Goal: Task Accomplishment & Management: Manage account settings

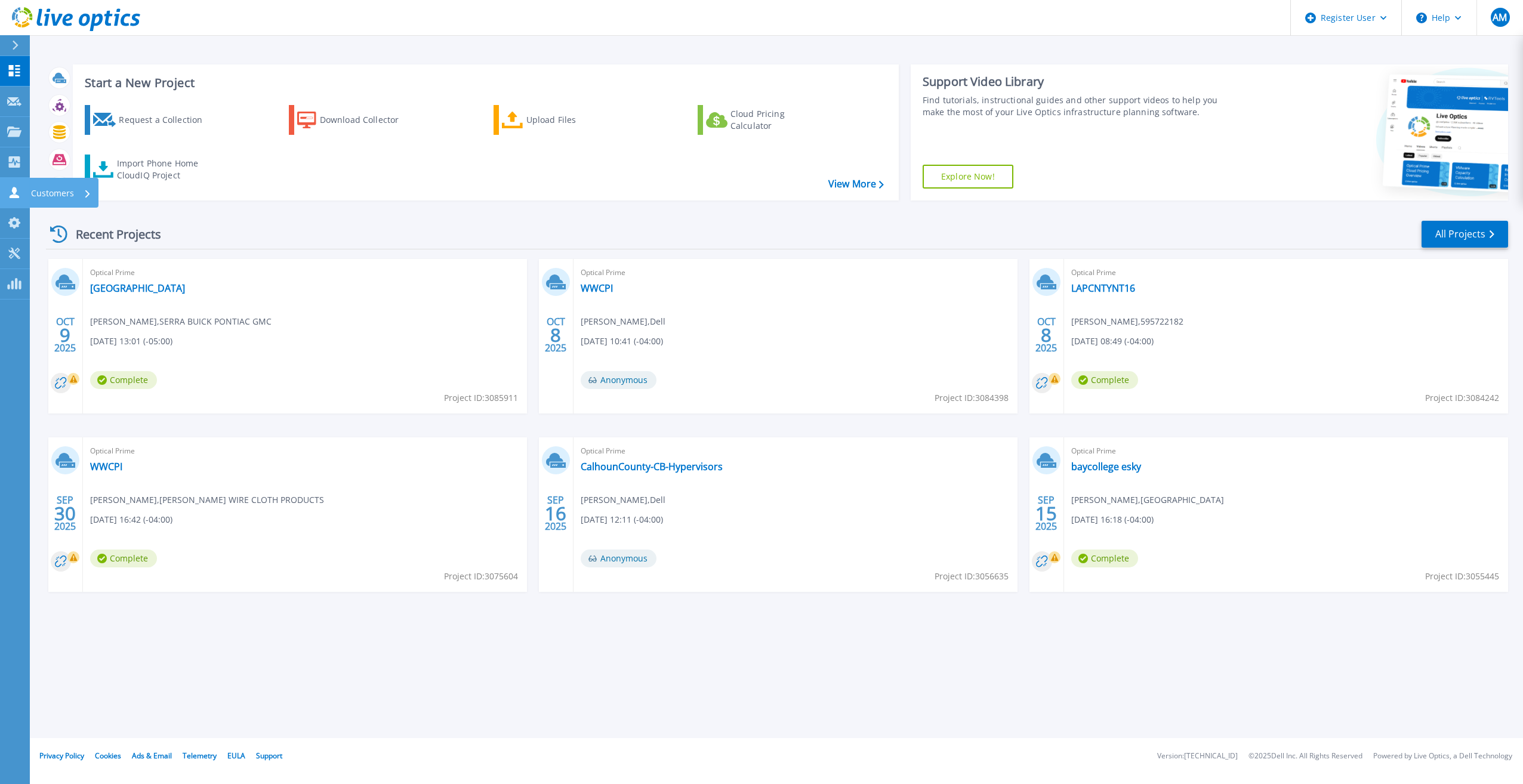
click at [4, 188] on link "Customers Customers" at bounding box center [15, 193] width 30 height 30
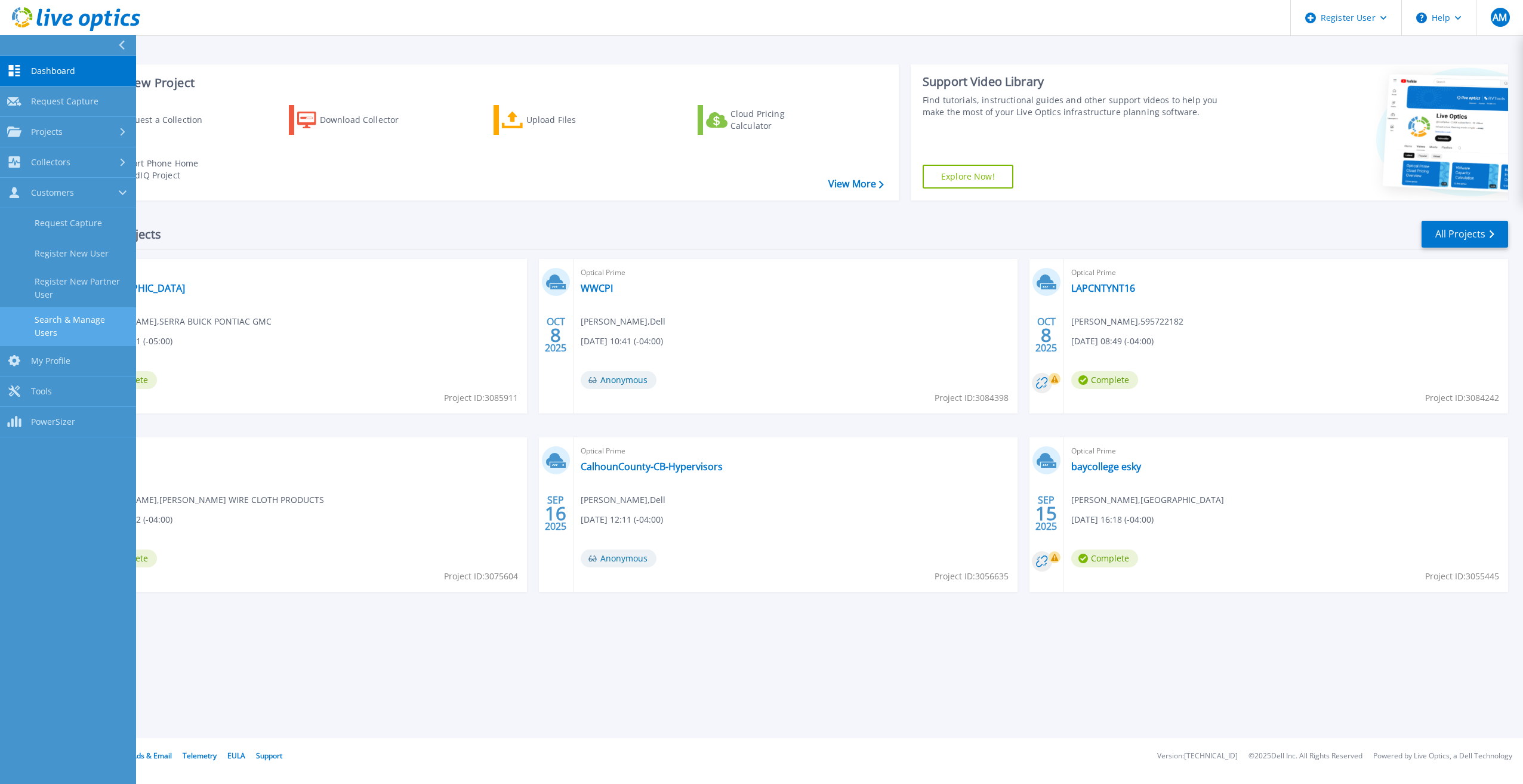
click at [85, 316] on link "Search & Manage Users" at bounding box center [68, 326] width 136 height 38
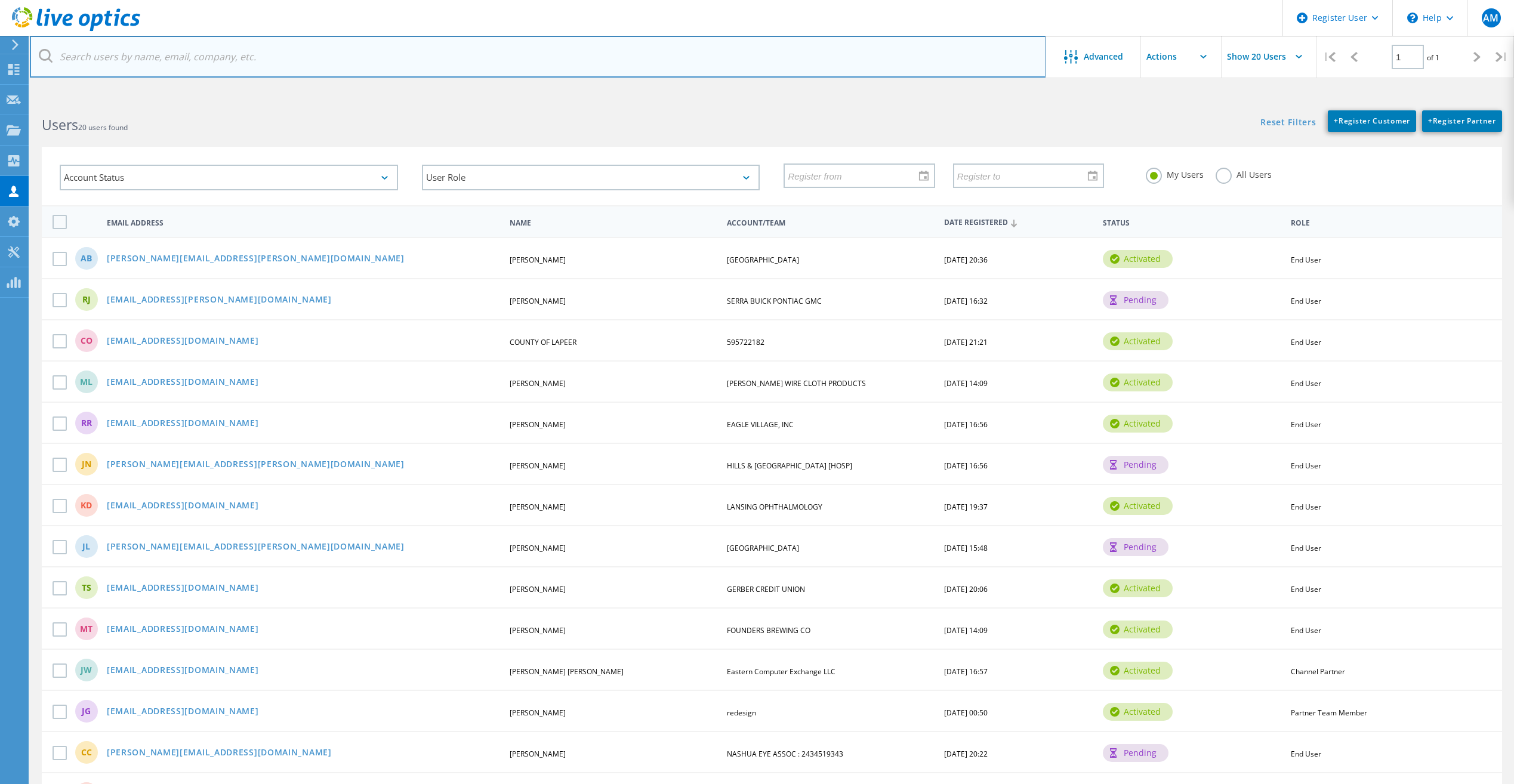
click at [121, 55] on input "text" at bounding box center [538, 57] width 1016 height 42
paste input "[EMAIL_ADDRESS][DOMAIN_NAME]"
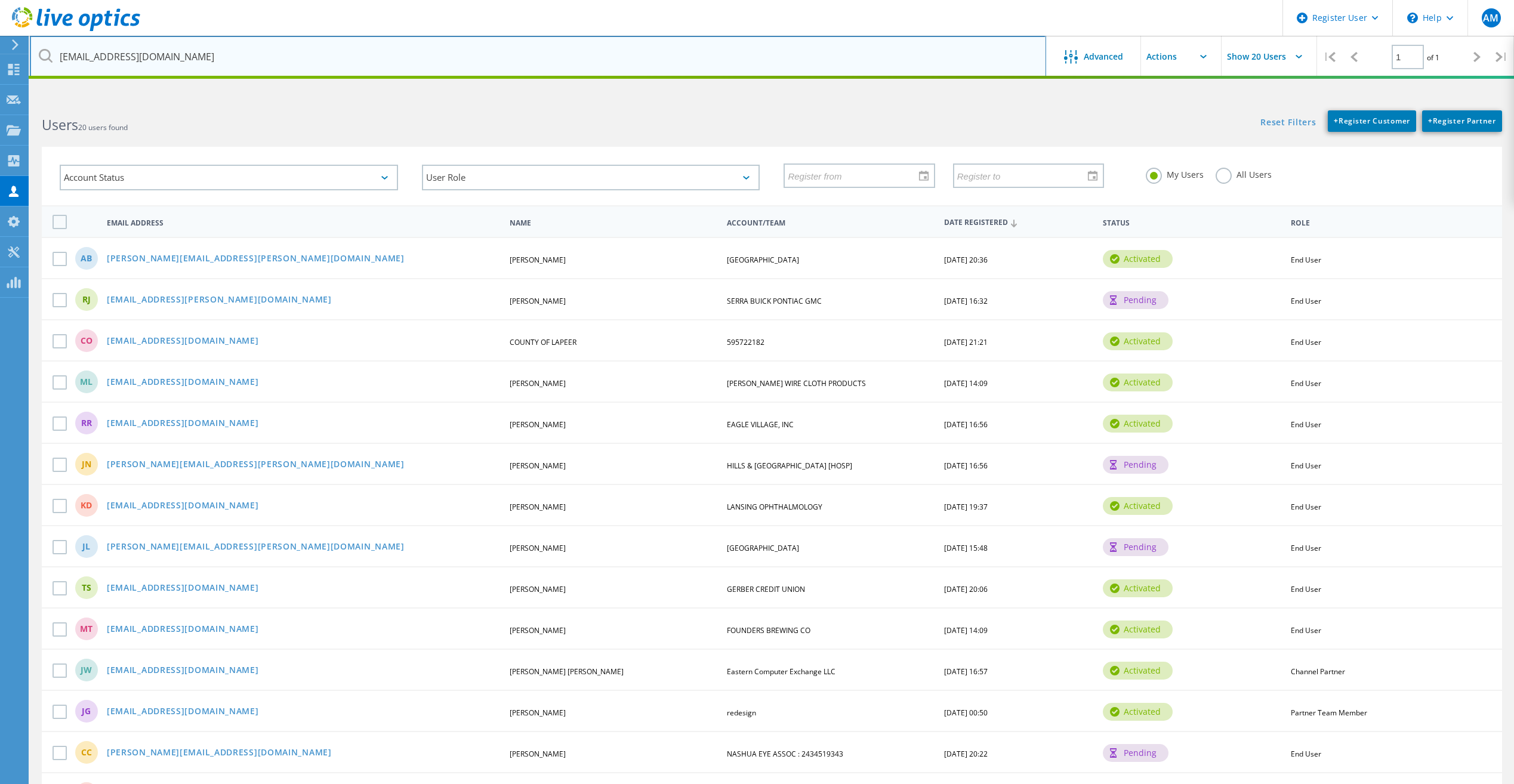
type input "[EMAIL_ADDRESS][DOMAIN_NAME]"
